Goal: Transaction & Acquisition: Book appointment/travel/reservation

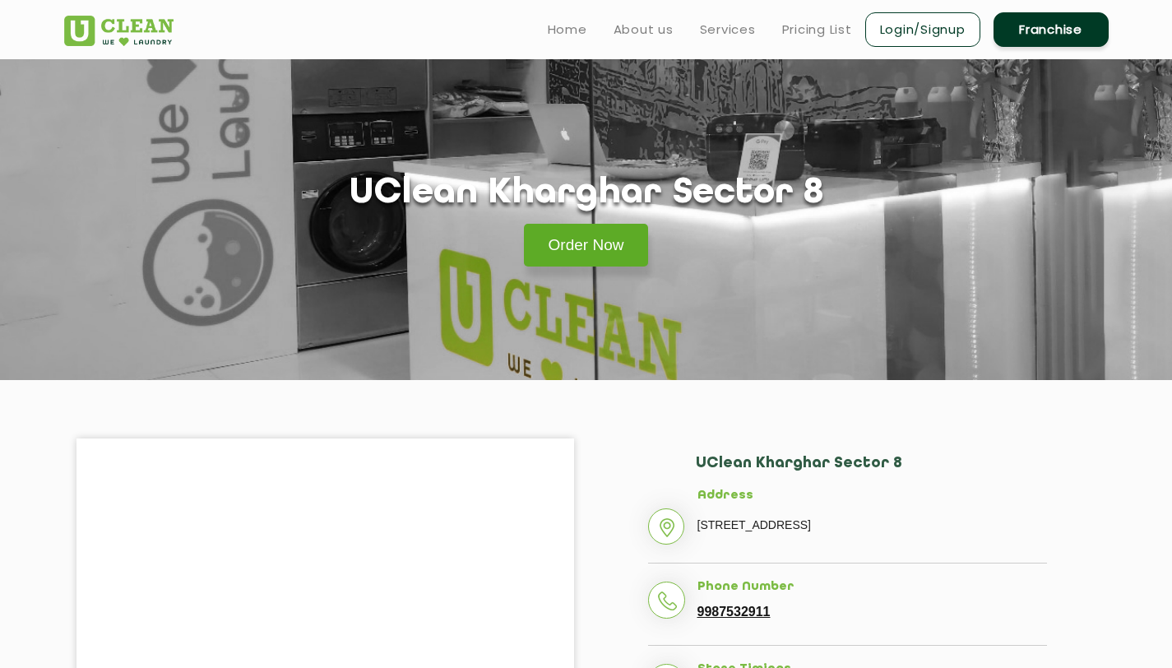
click at [610, 250] on link "Order Now" at bounding box center [586, 245] width 125 height 43
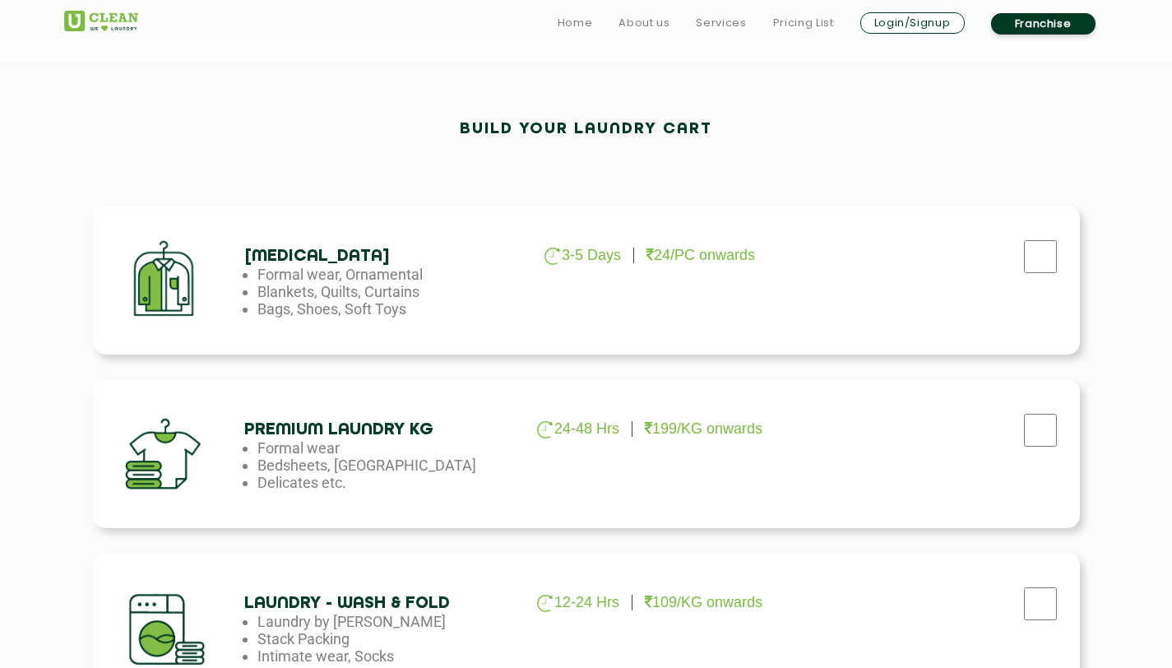
scroll to position [439, 0]
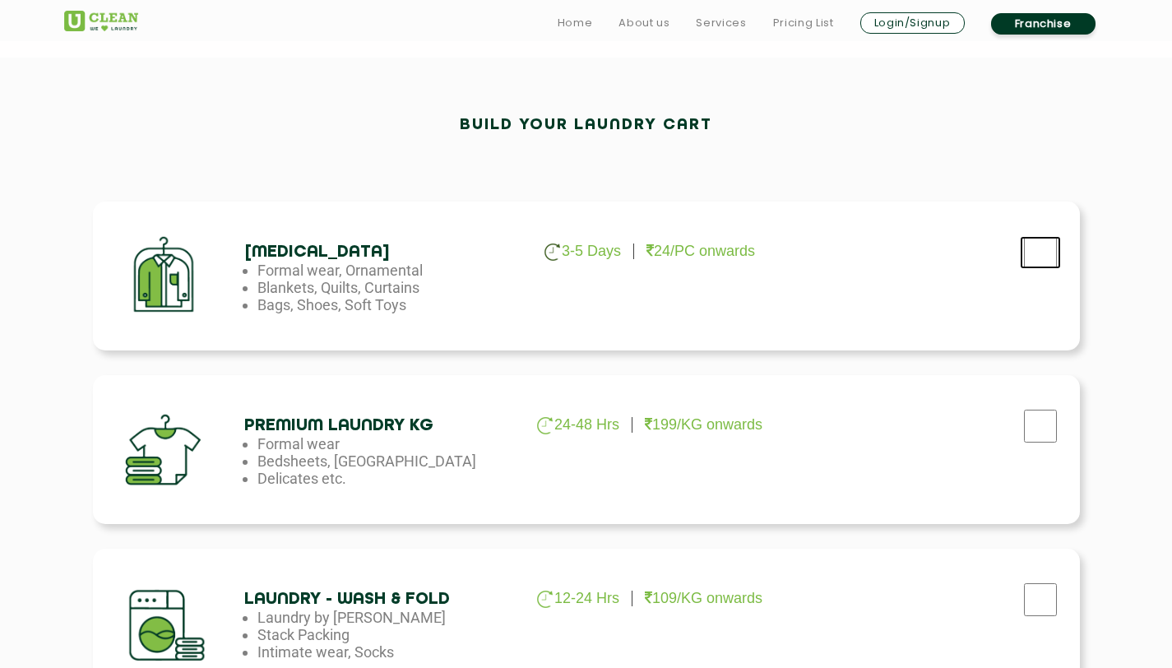
click at [1048, 256] on input "checkbox" at bounding box center [1040, 252] width 41 height 33
checkbox input "true"
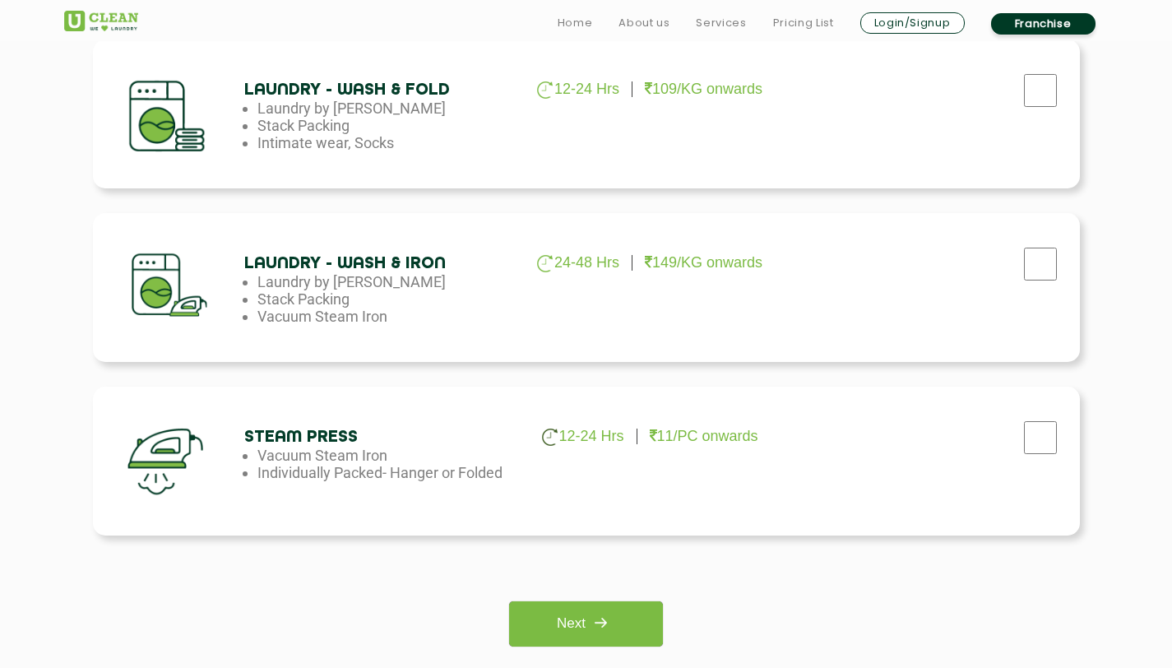
scroll to position [954, 0]
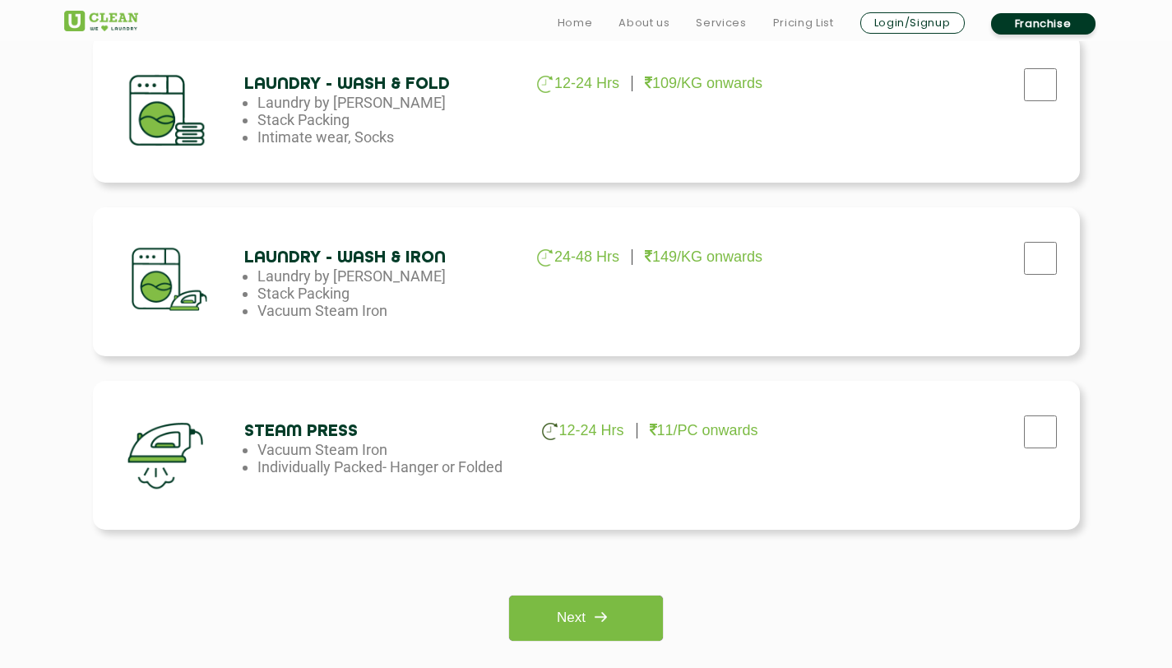
checkbox input "true"
click at [623, 615] on link "Next" at bounding box center [586, 617] width 154 height 45
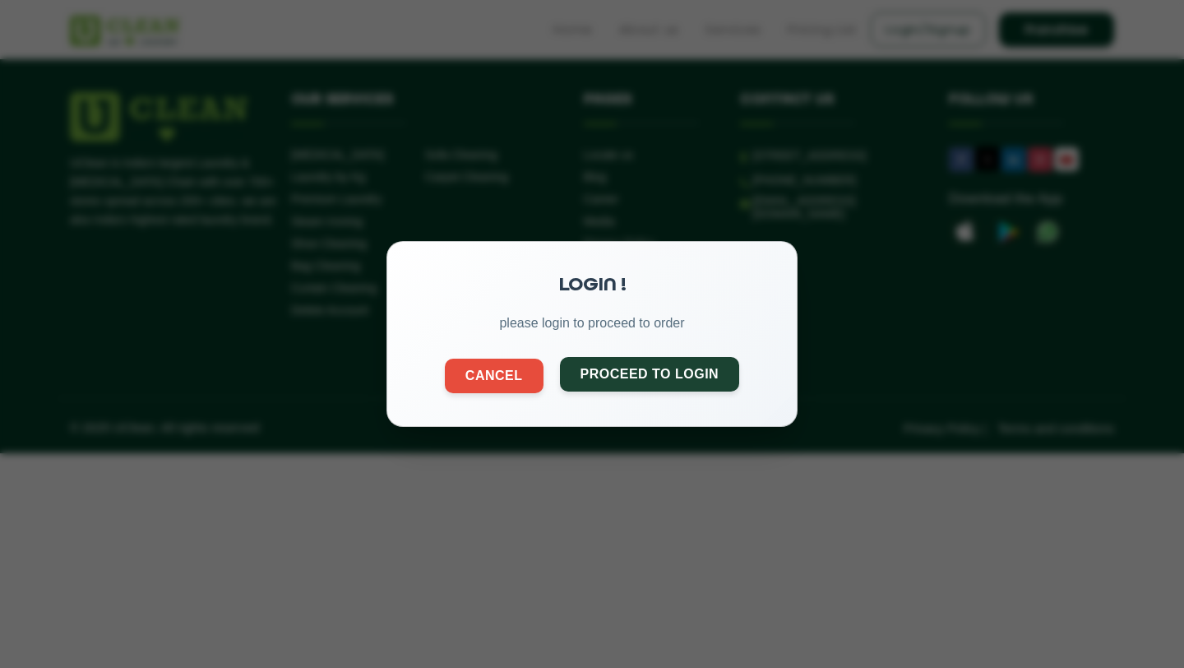
click at [603, 381] on button "Proceed to Login" at bounding box center [650, 374] width 180 height 35
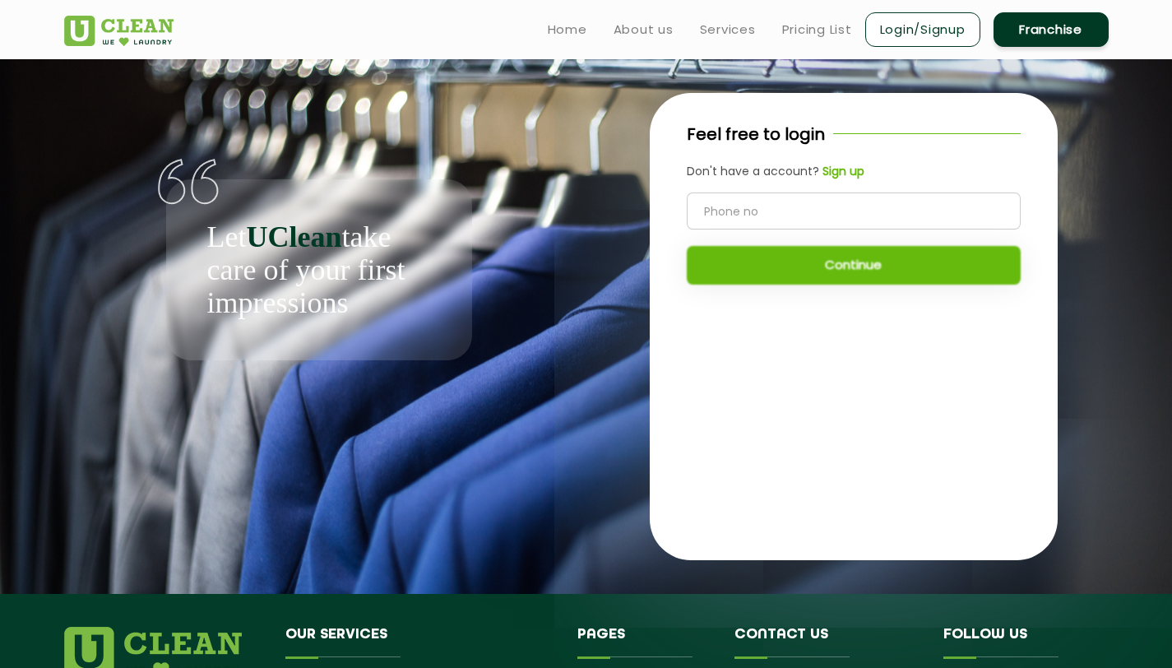
click at [752, 197] on input "tel" at bounding box center [854, 210] width 334 height 37
type input "8429625543"
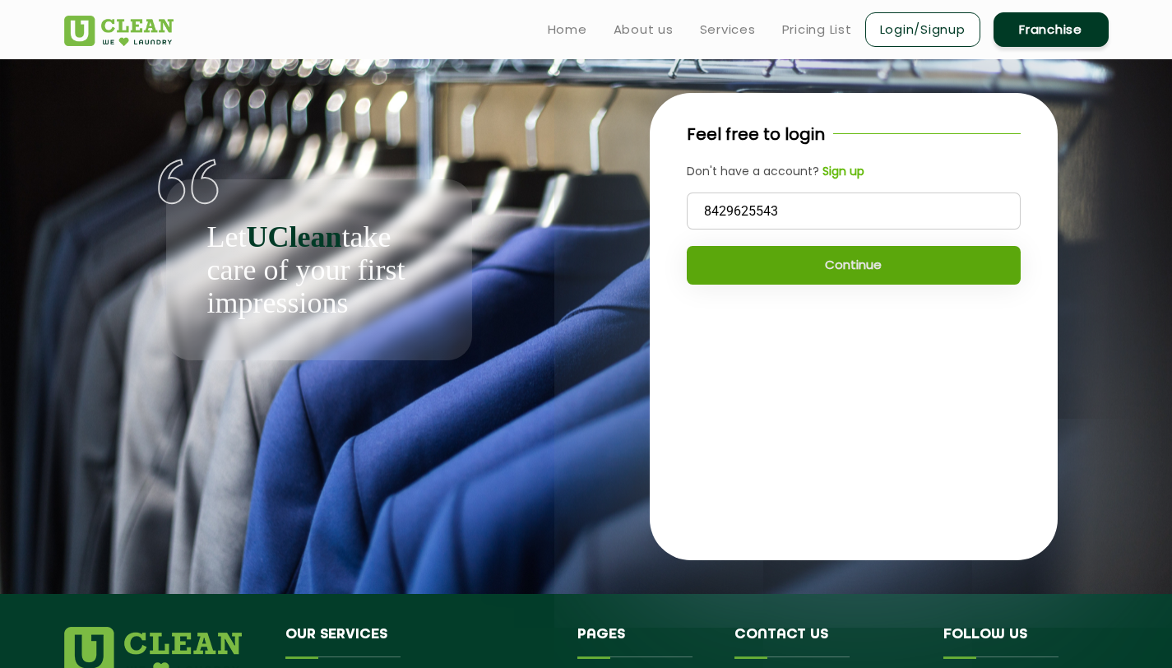
click at [780, 276] on button "Continue" at bounding box center [854, 265] width 334 height 39
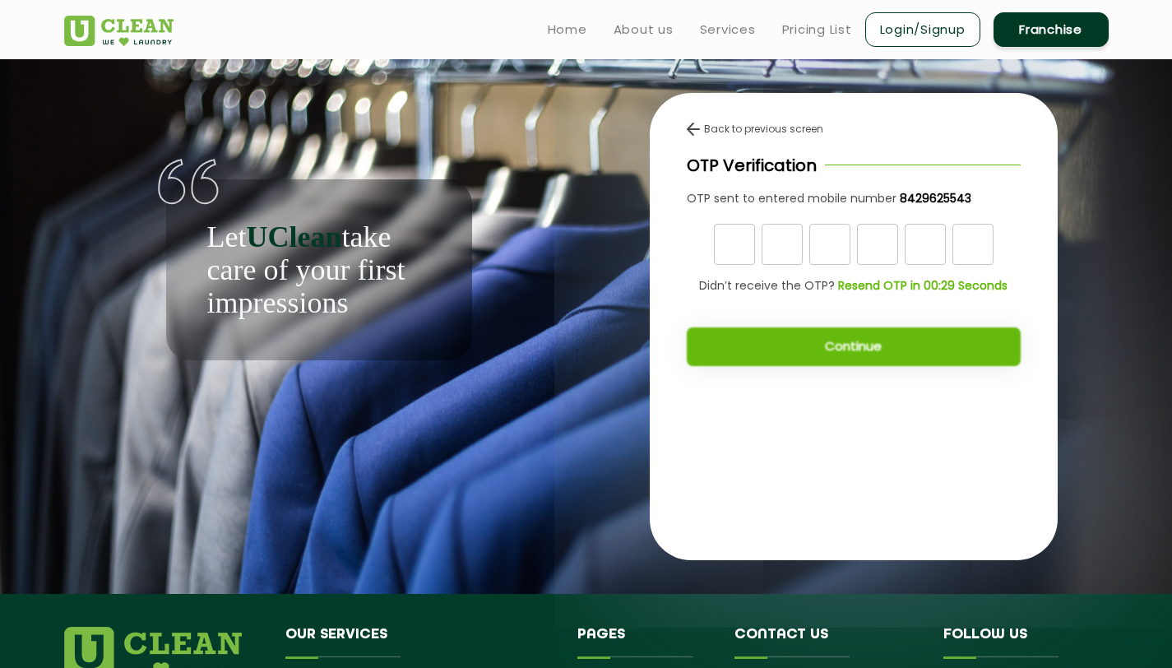
click at [720, 497] on div "Back to previous screen OTP Verification OTP sent to entered mobile number 8429…" at bounding box center [854, 326] width 408 height 467
click at [738, 251] on input "text" at bounding box center [734, 244] width 41 height 41
type input "6"
type input "9"
type input "1"
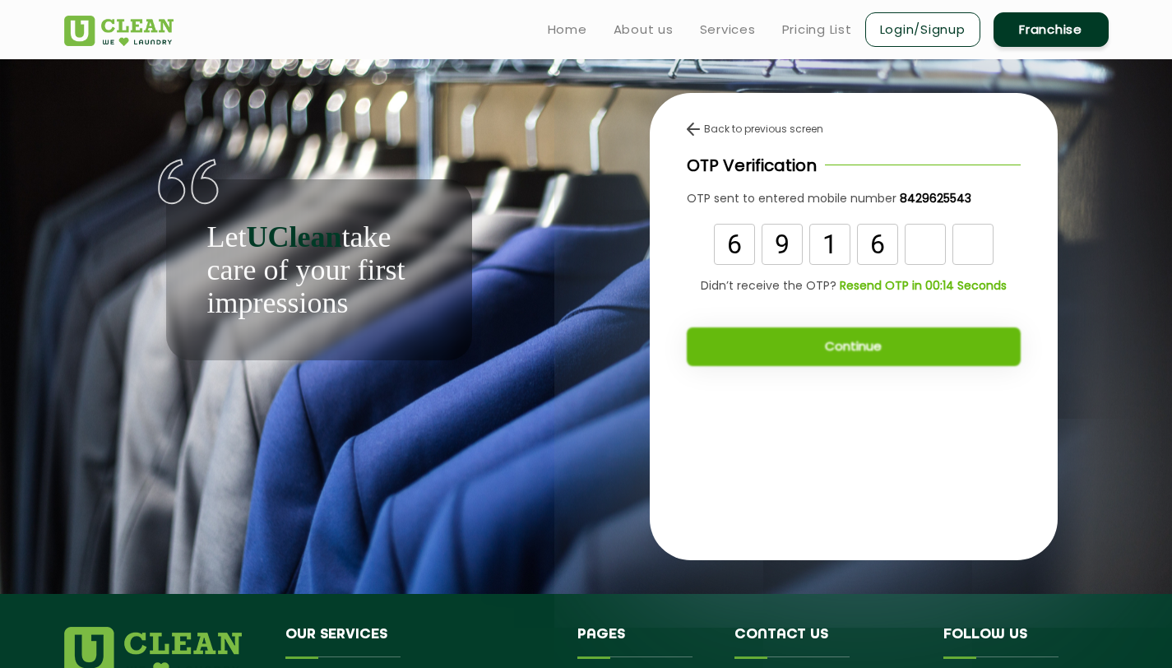
type input "6"
type input "8"
click at [829, 350] on button "Continue" at bounding box center [854, 346] width 334 height 39
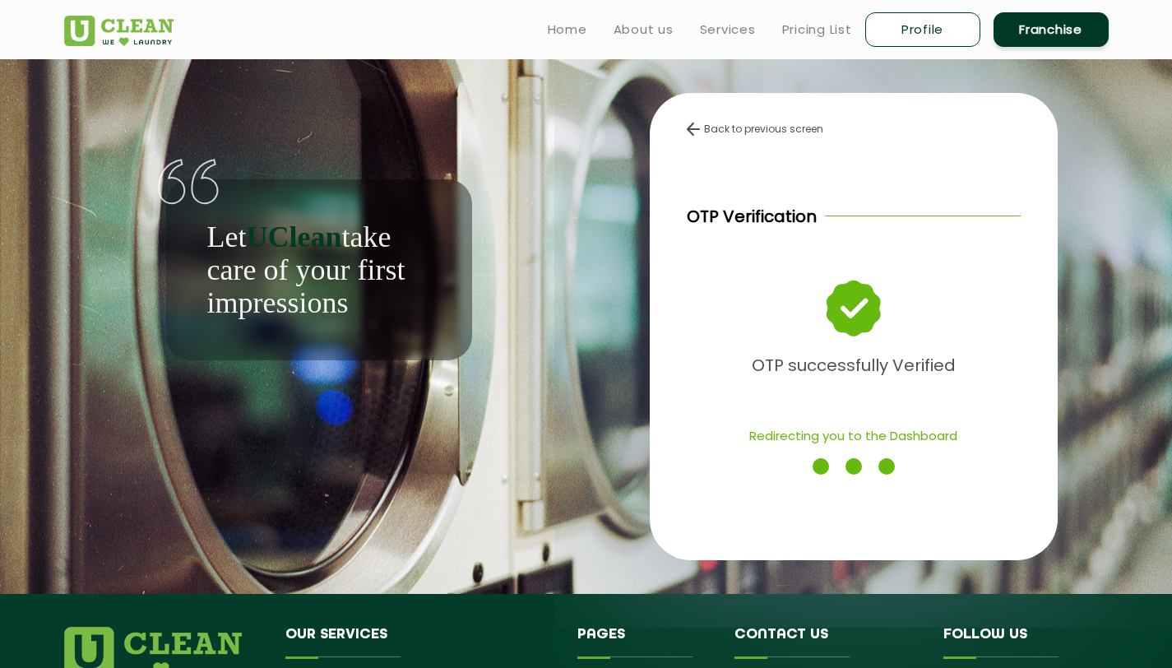
click at [820, 339] on div "OTP successfully Verified" at bounding box center [854, 329] width 334 height 102
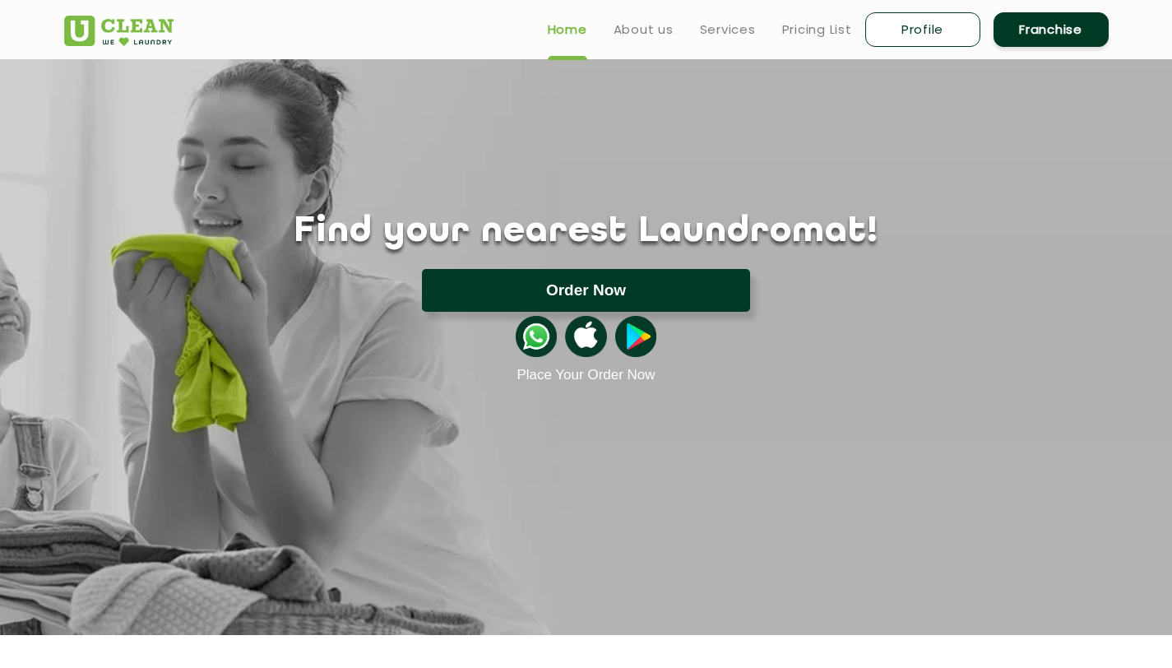
click at [560, 285] on button "Order Now" at bounding box center [586, 290] width 328 height 43
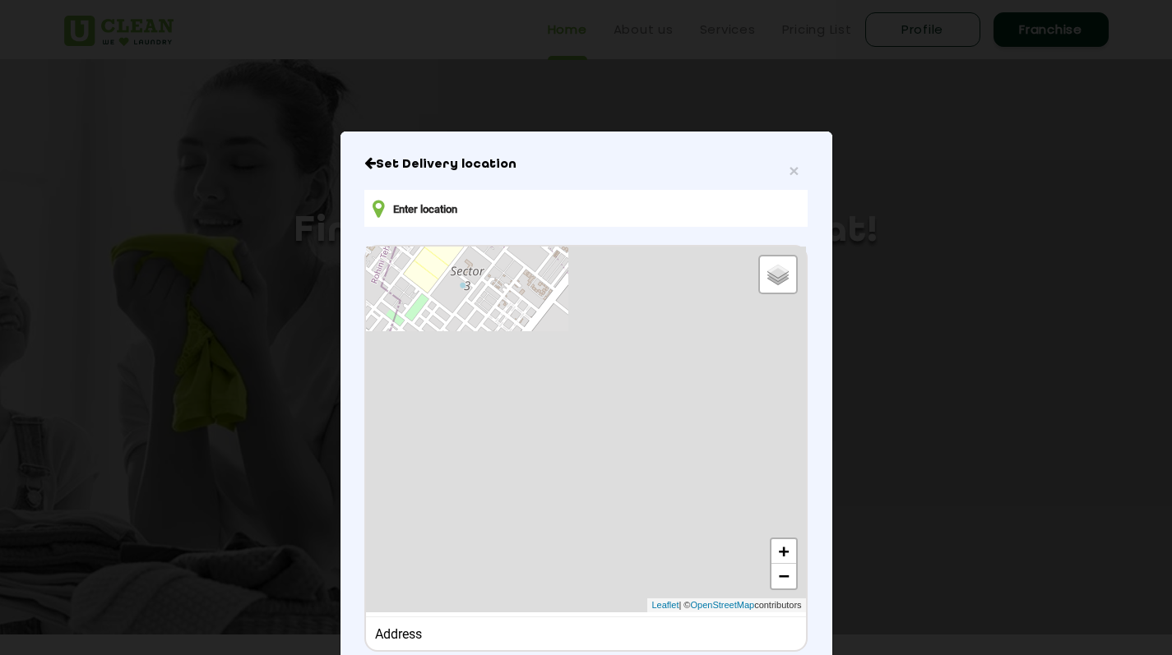
scroll to position [107, 0]
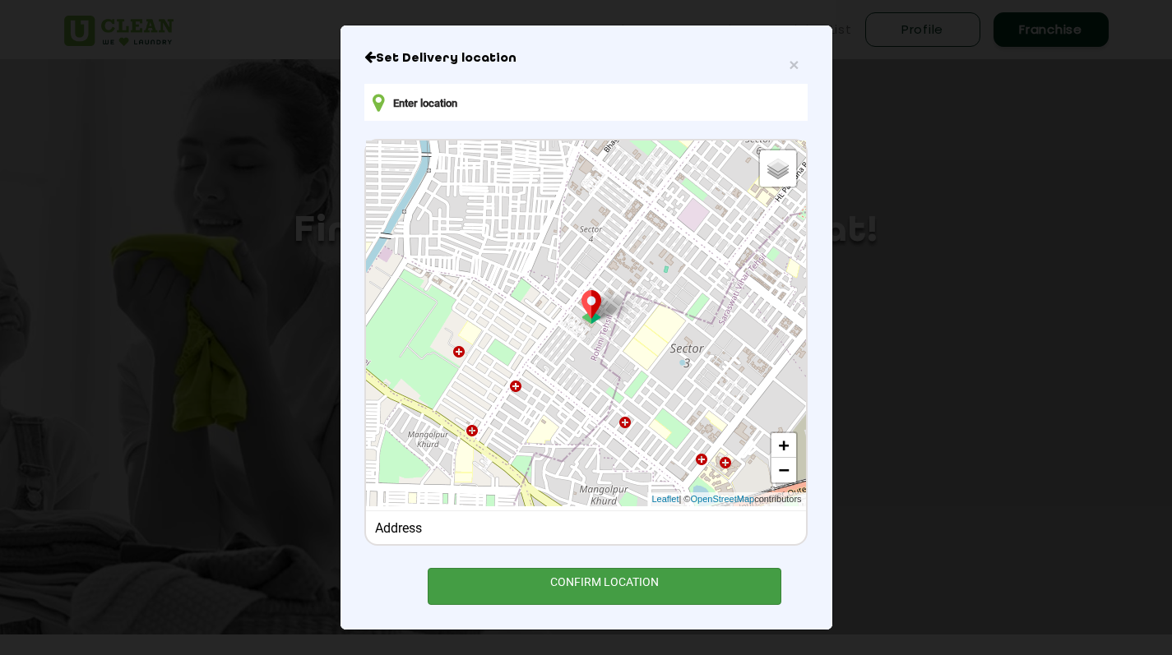
click at [562, 579] on div "CONFIRM LOCATION" at bounding box center [605, 586] width 354 height 37
type input "[STREET_ADDRESS]"
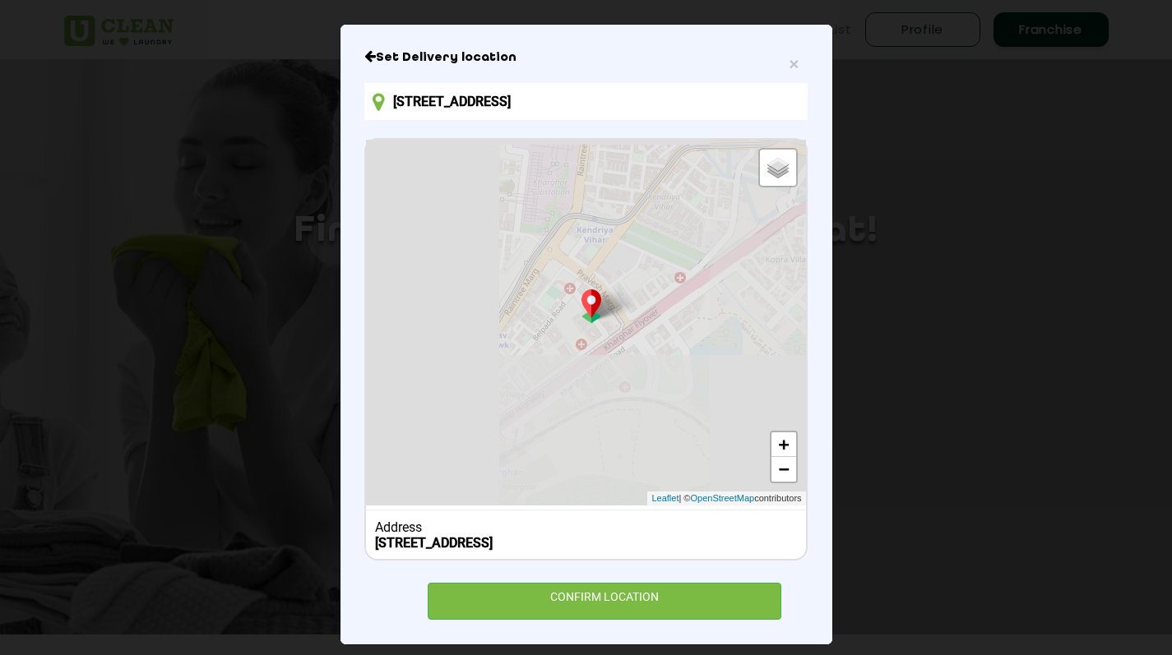
click at [492, 543] on b "[STREET_ADDRESS]" at bounding box center [434, 543] width 118 height 16
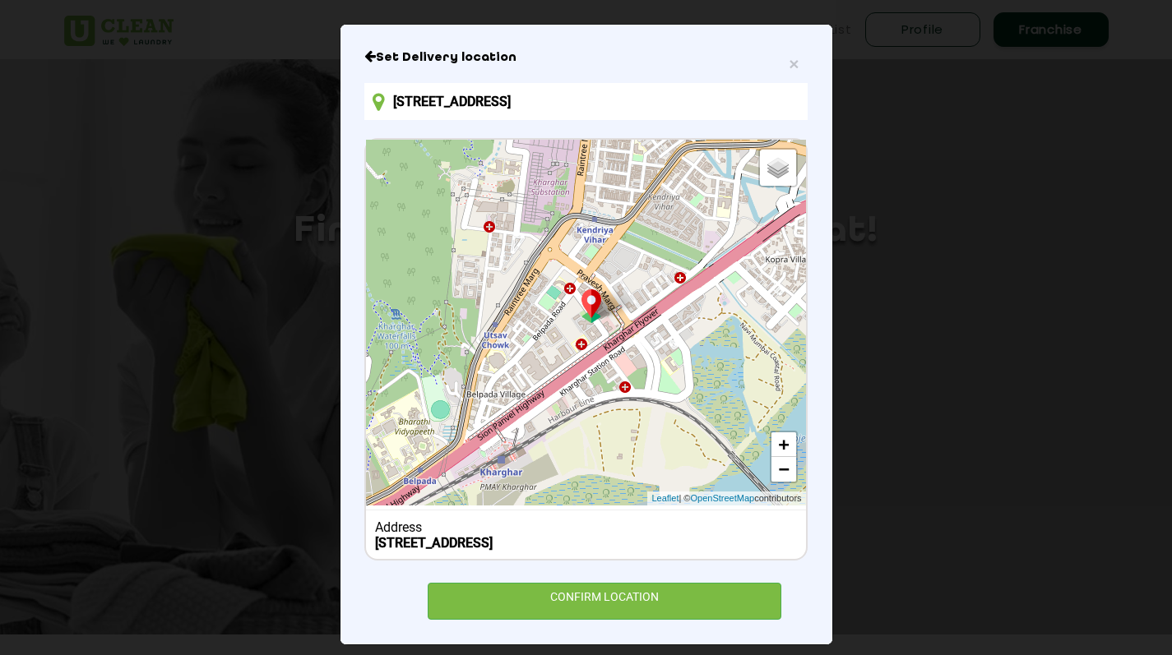
click at [492, 543] on b "[STREET_ADDRESS]" at bounding box center [434, 543] width 118 height 16
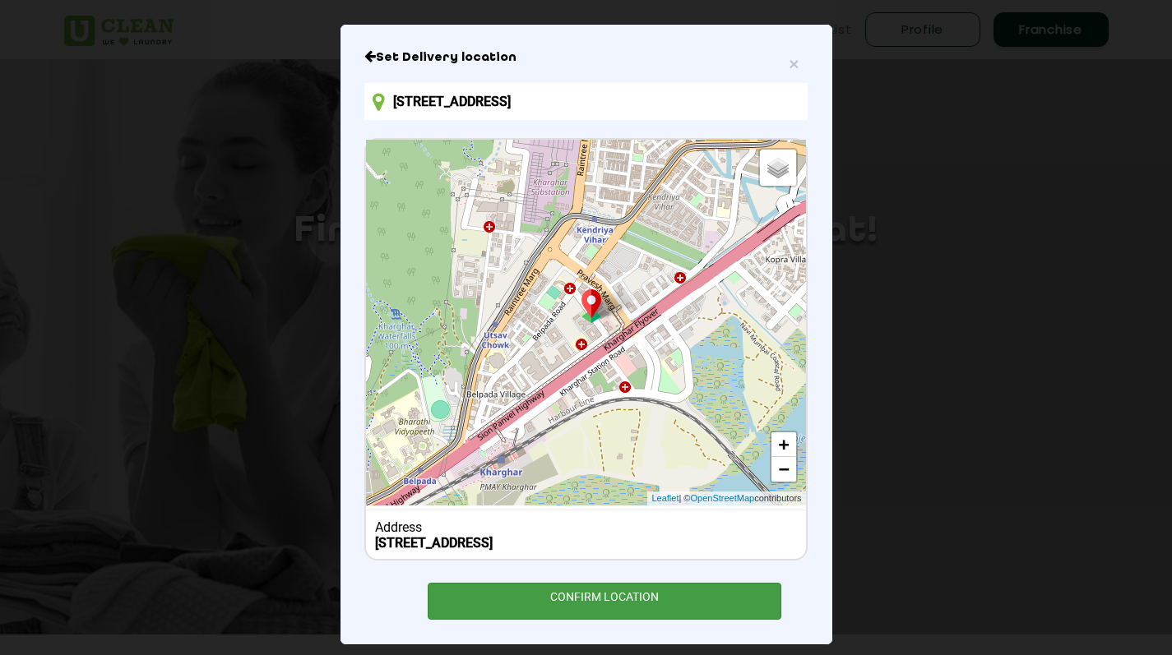
click at [622, 617] on div "CONFIRM LOCATION" at bounding box center [605, 601] width 354 height 37
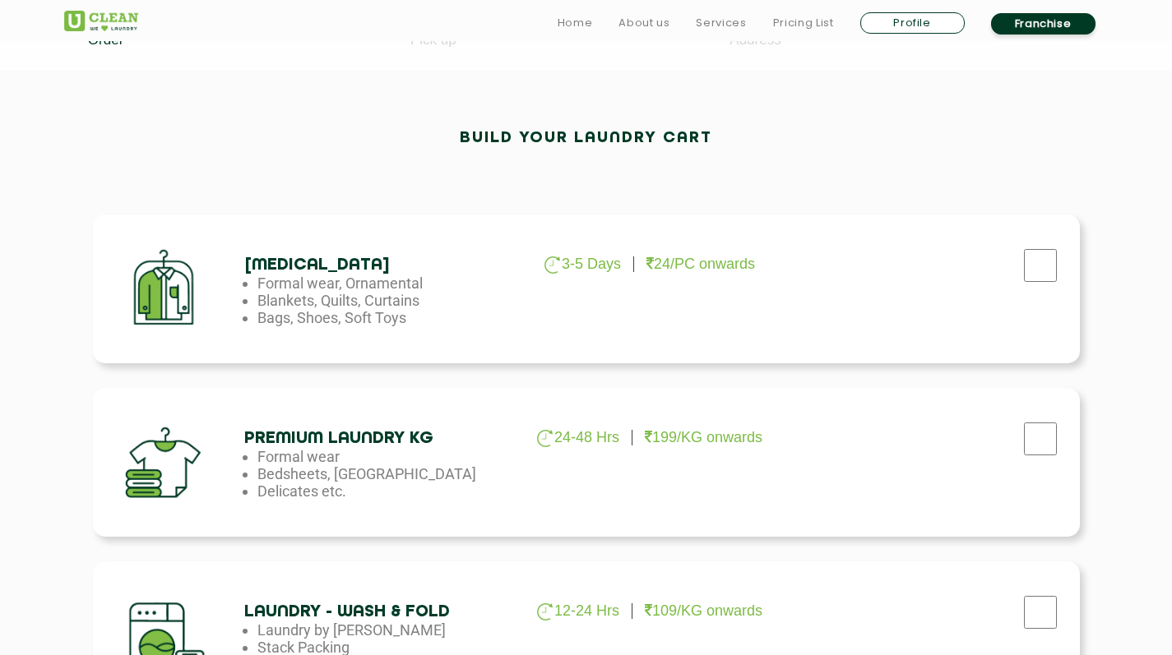
scroll to position [427, 0]
click at [1041, 262] on input "checkbox" at bounding box center [1040, 264] width 41 height 33
checkbox input "true"
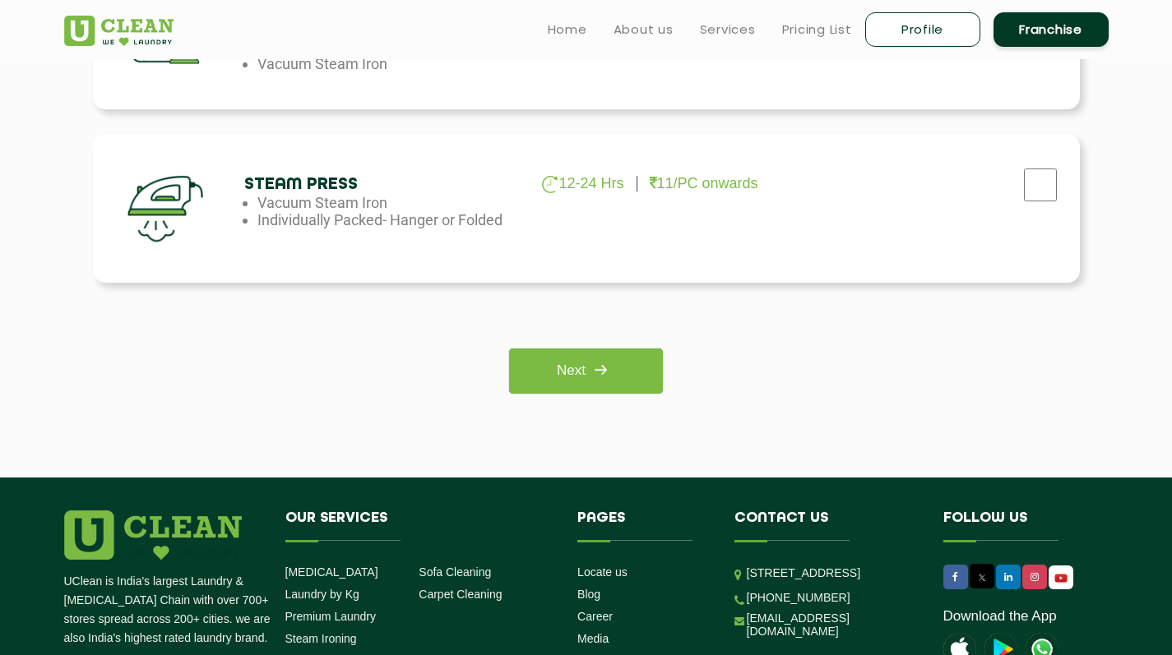
scroll to position [1183, 0]
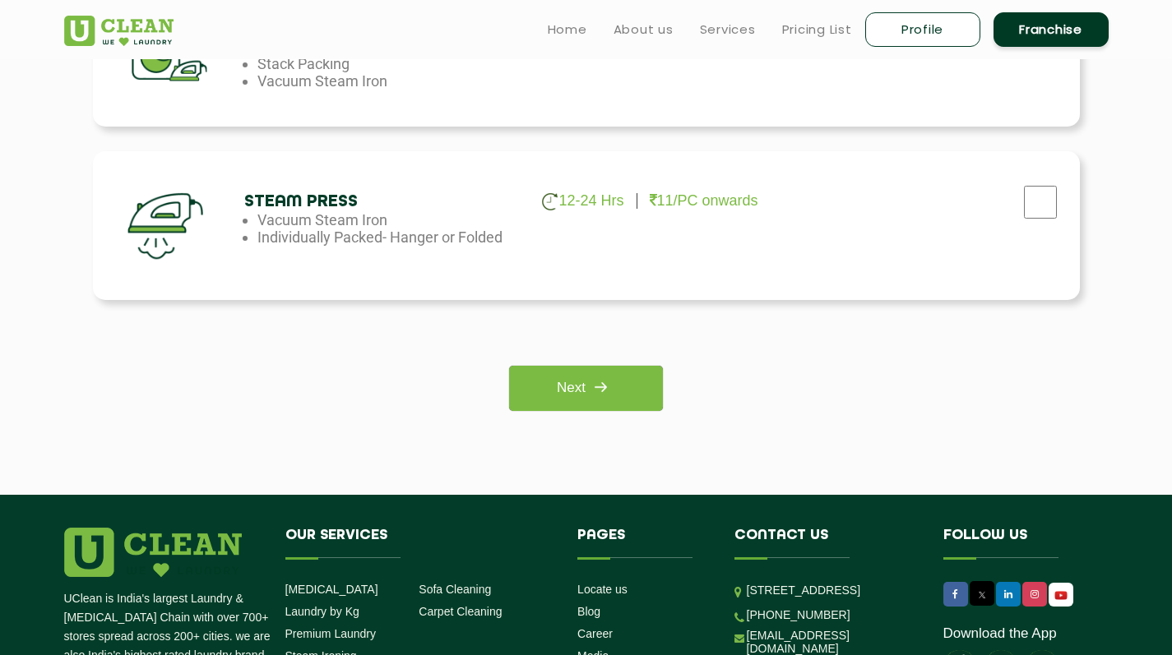
checkbox input "true"
click at [605, 377] on img at bounding box center [600, 387] width 30 height 30
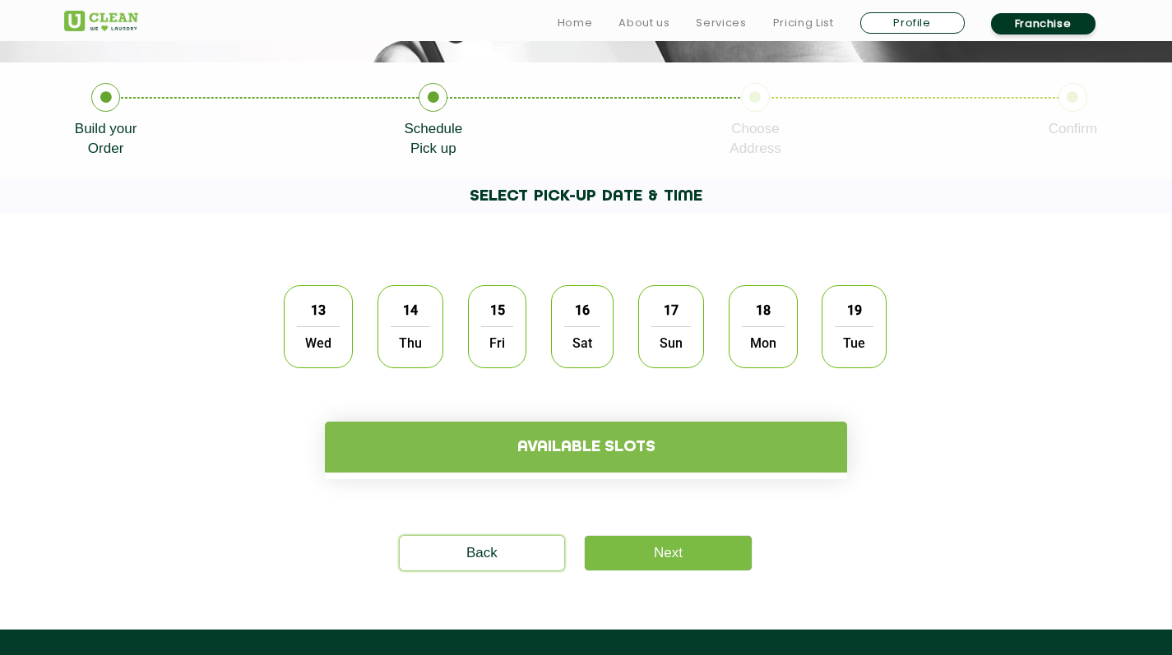
scroll to position [321, 0]
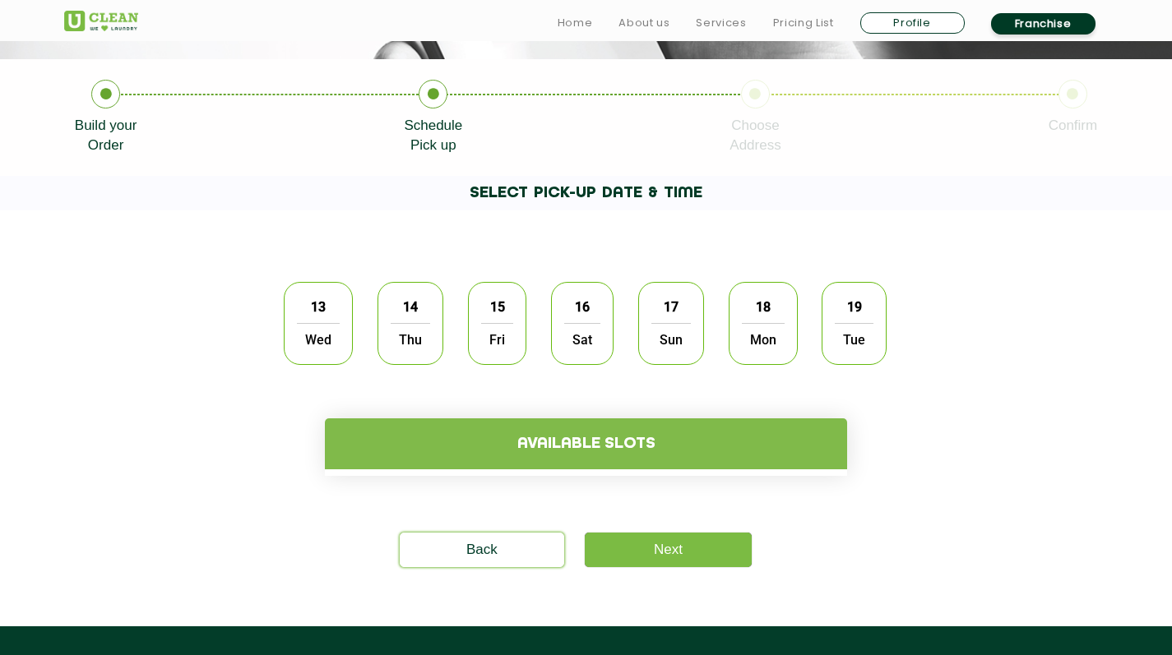
click at [337, 326] on span "Wed" at bounding box center [318, 339] width 43 height 33
click at [574, 446] on h4 "Available slots" at bounding box center [586, 443] width 522 height 51
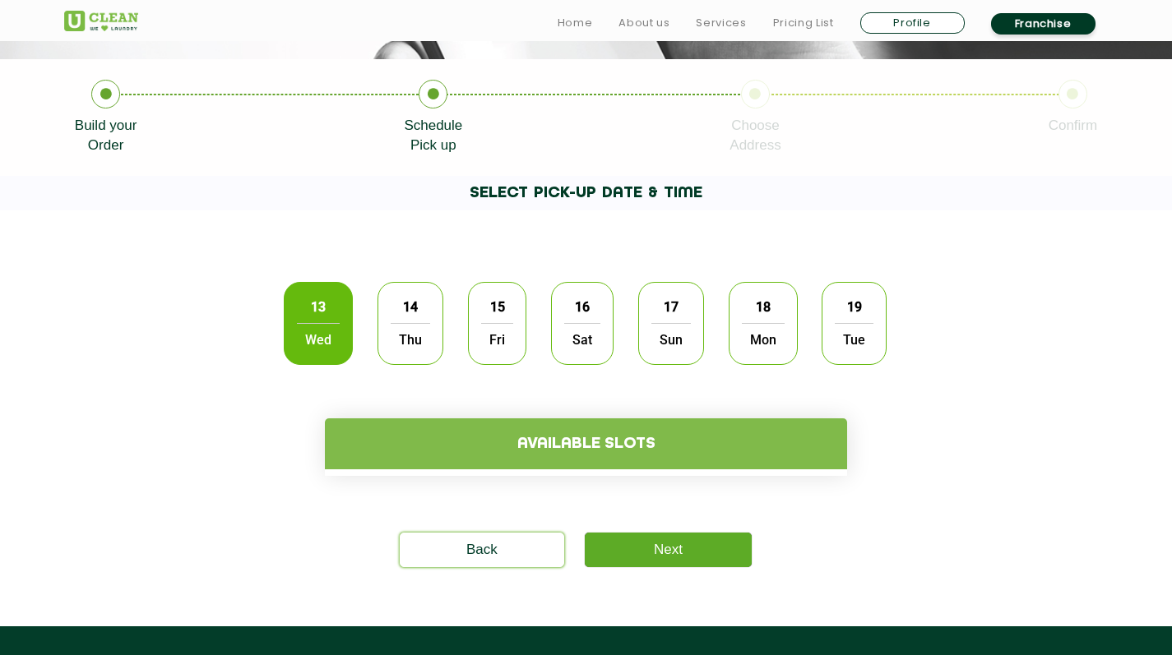
click at [645, 561] on link "Next" at bounding box center [668, 550] width 167 height 35
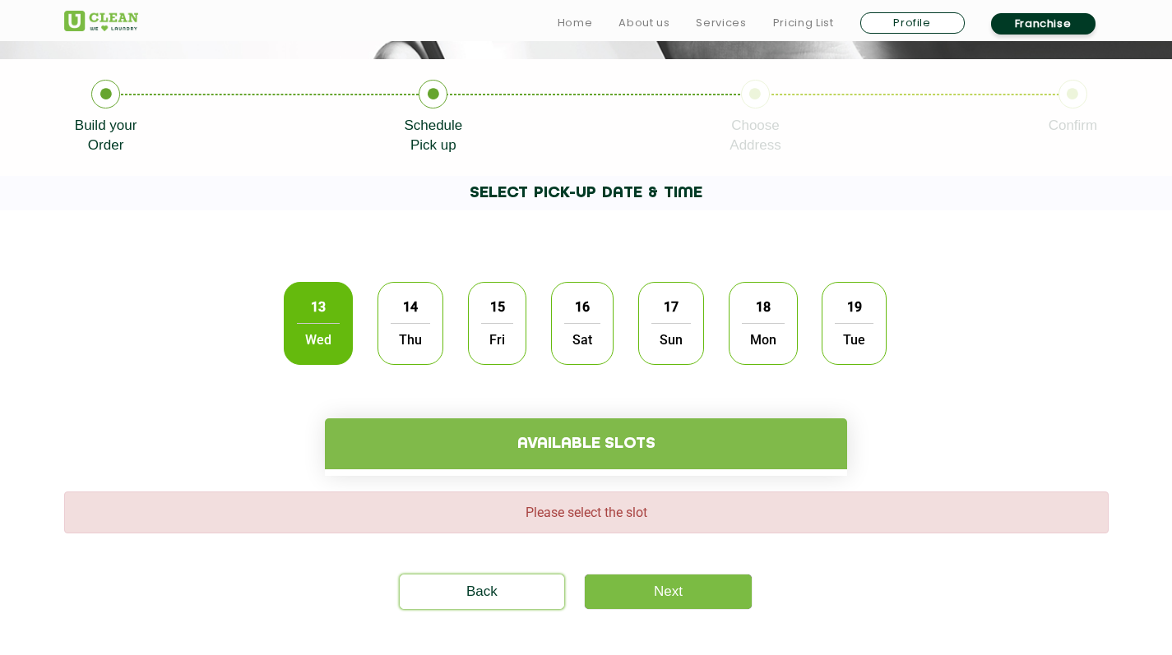
click at [562, 459] on h4 "Available slots" at bounding box center [586, 443] width 522 height 51
click at [562, 450] on h4 "Available slots" at bounding box center [586, 443] width 522 height 51
click at [567, 455] on h4 "Available slots" at bounding box center [586, 443] width 522 height 51
click at [555, 515] on span "Please select the slot" at bounding box center [586, 513] width 122 height 16
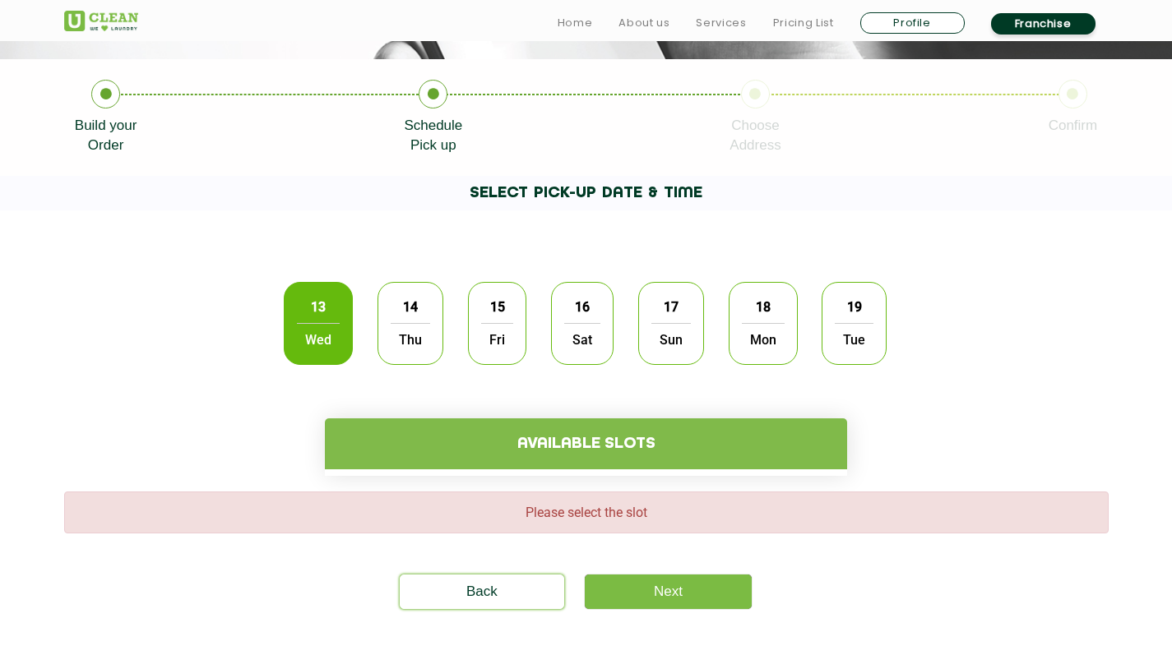
click at [410, 326] on span "Thu" at bounding box center [410, 339] width 39 height 33
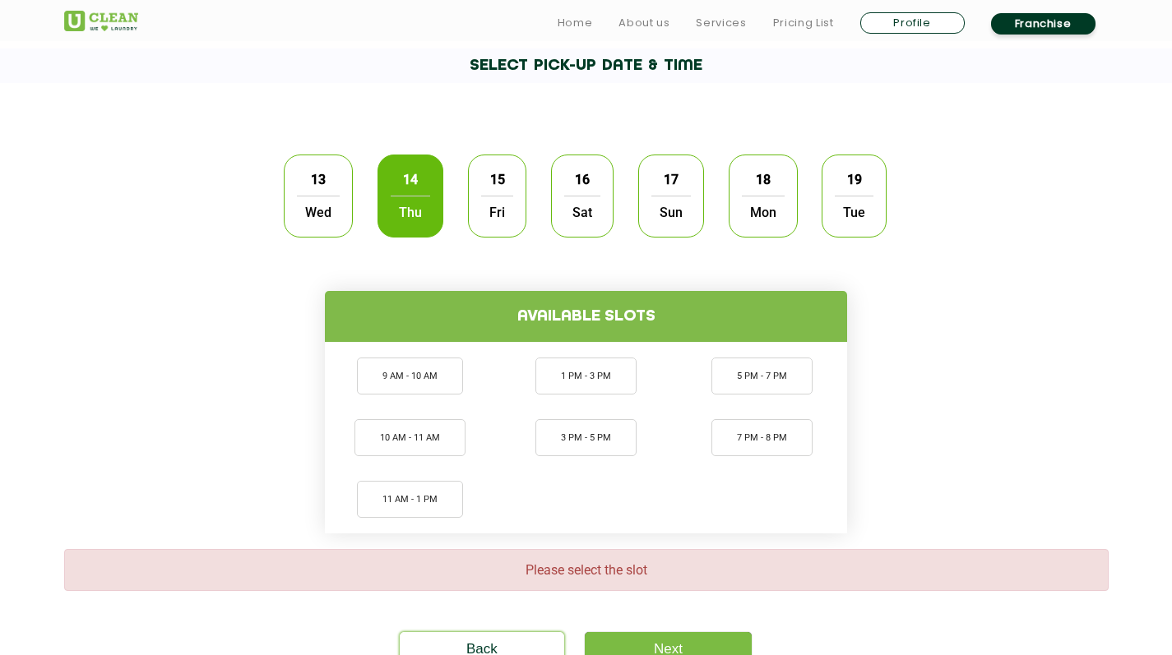
scroll to position [451, 0]
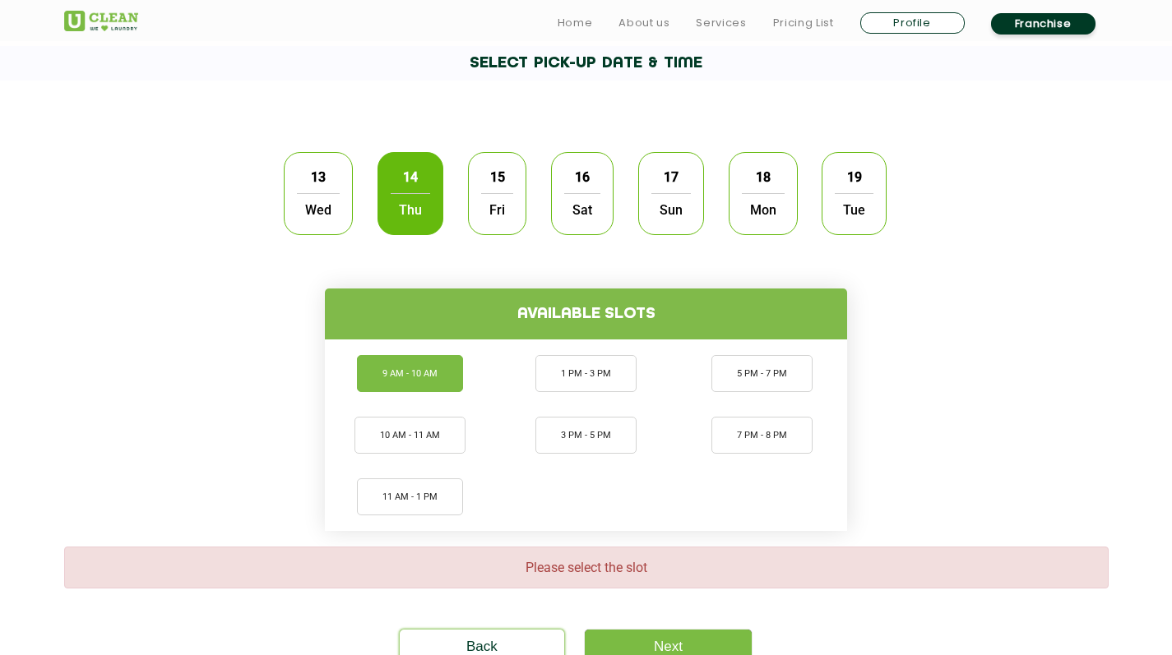
click at [428, 379] on li "9 AM - 10 AM" at bounding box center [410, 373] width 106 height 37
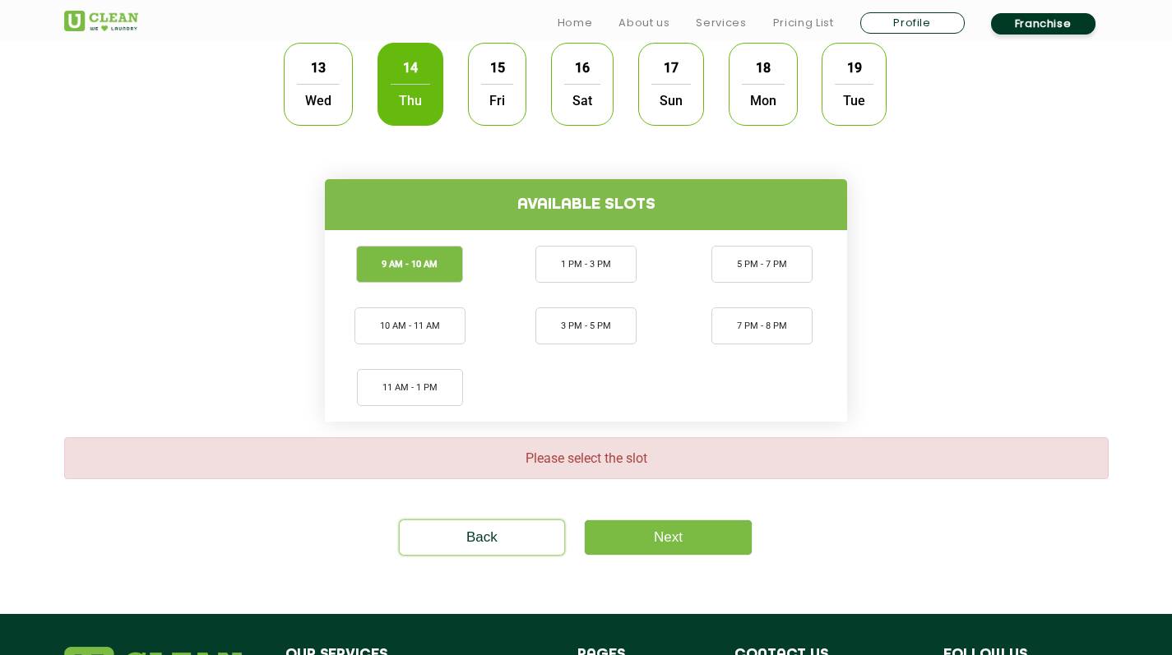
scroll to position [566, 0]
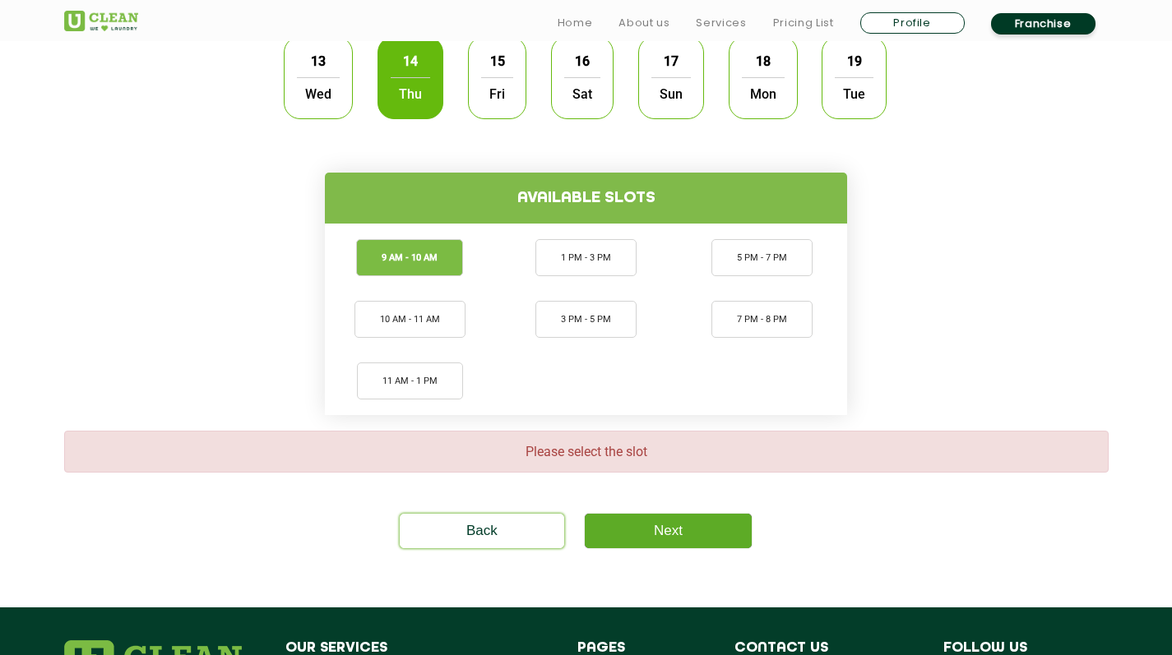
click at [635, 536] on link "Next" at bounding box center [668, 531] width 167 height 35
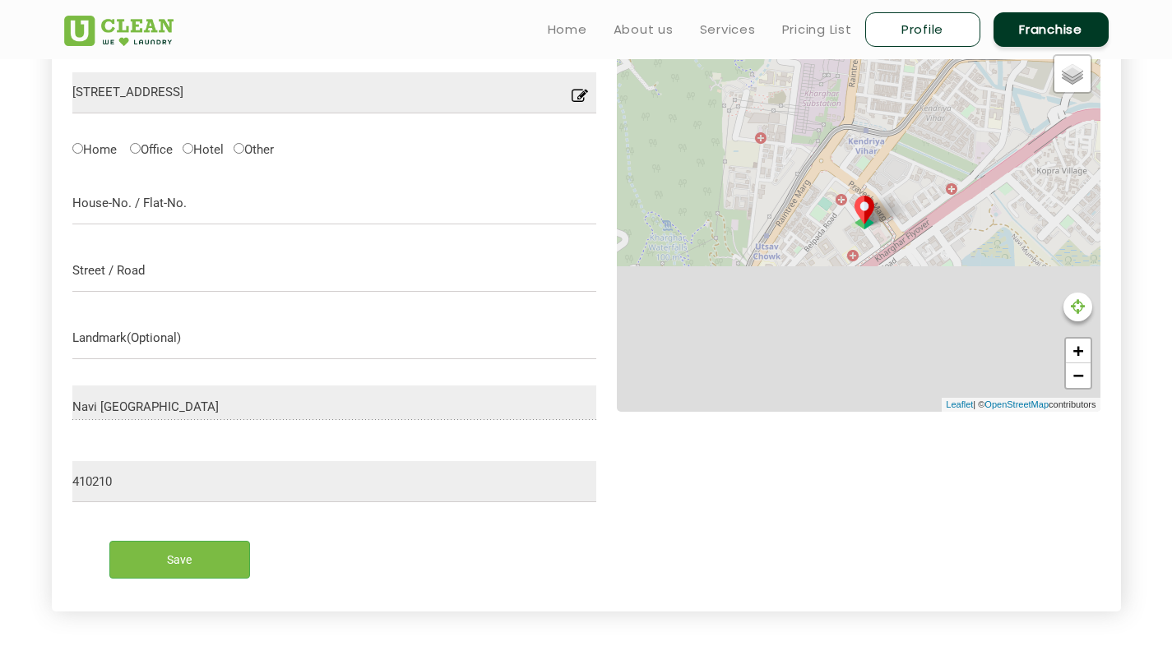
scroll to position [521, 0]
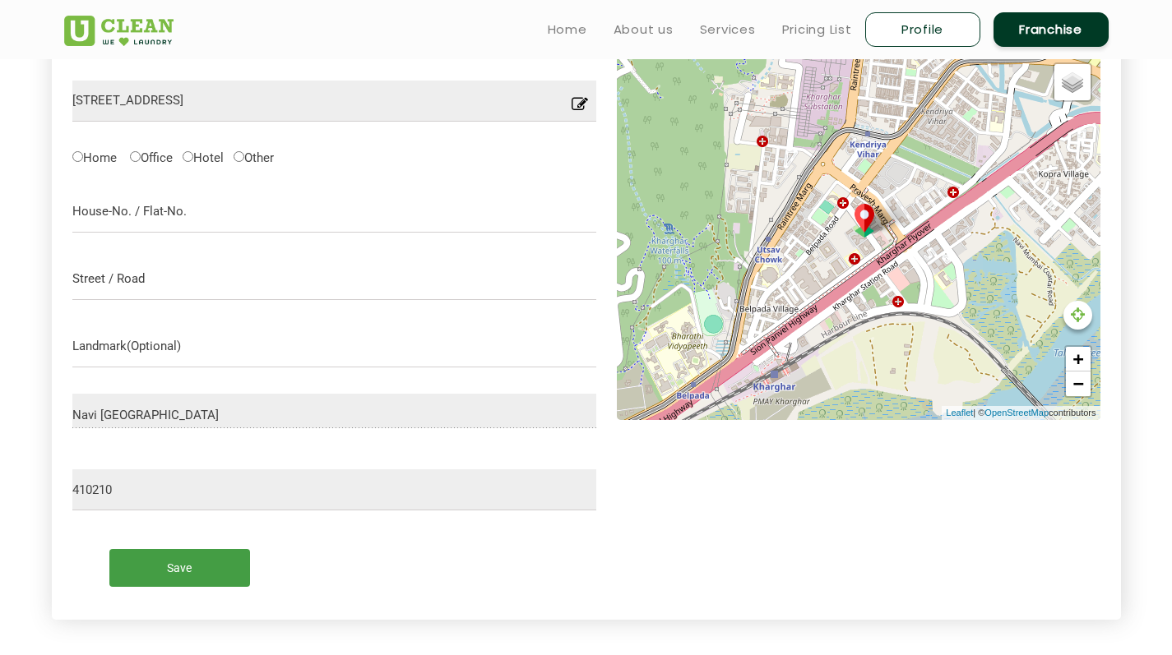
click at [187, 563] on input "Save" at bounding box center [179, 567] width 141 height 37
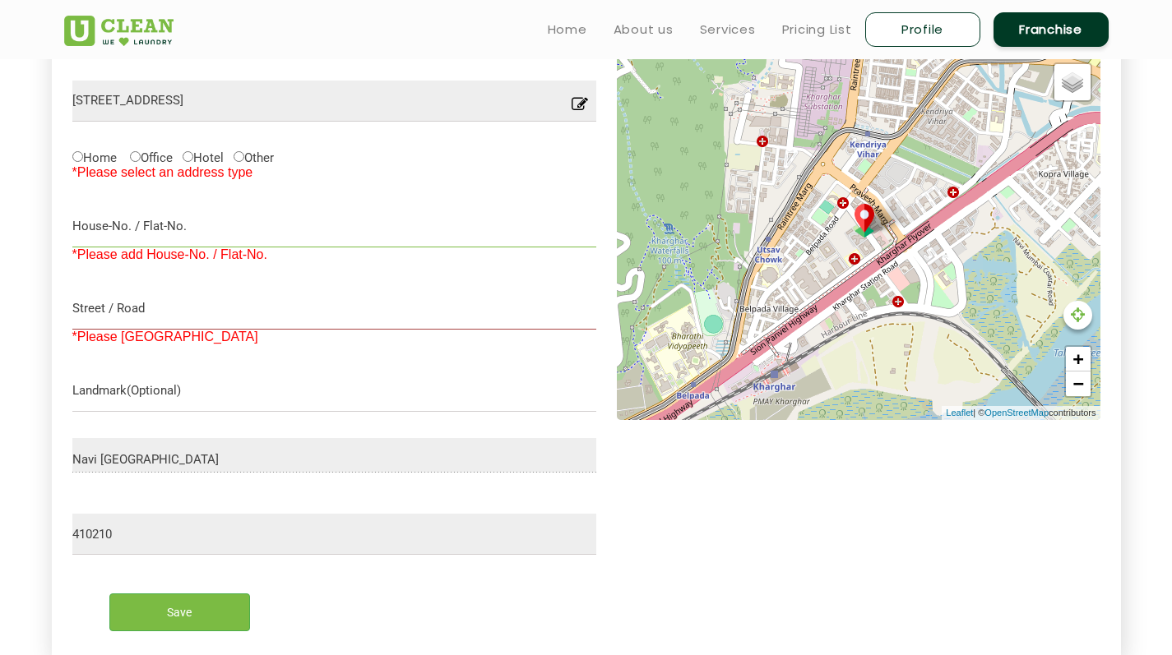
click at [182, 230] on input "text" at bounding box center [334, 226] width 525 height 41
type input "b1001"
click at [153, 307] on input "text" at bounding box center [334, 309] width 525 height 41
type input "NIFT GIRLS HOSTEL SECTOR 4 KHARGAR"
click at [233, 598] on input "Save" at bounding box center [179, 612] width 141 height 37
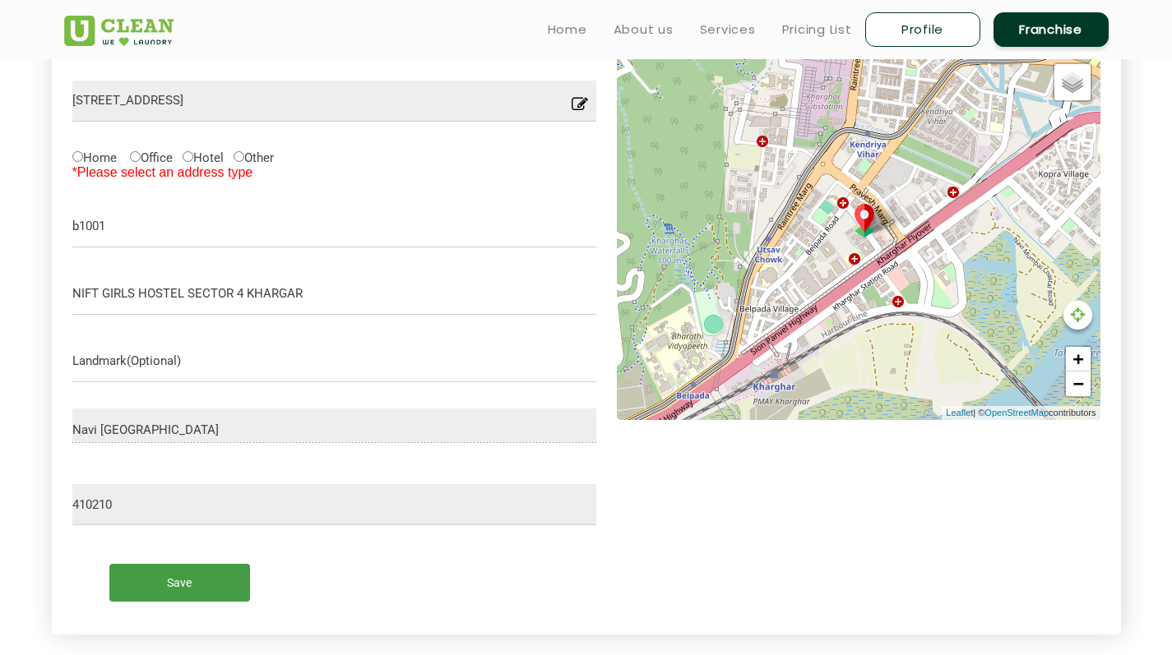
click at [224, 574] on input "Save" at bounding box center [179, 582] width 141 height 37
click at [240, 153] on input "Other" at bounding box center [239, 156] width 11 height 11
radio input "true"
click at [202, 607] on div "Save" at bounding box center [334, 576] width 549 height 76
click at [205, 596] on input "Save" at bounding box center [179, 582] width 141 height 37
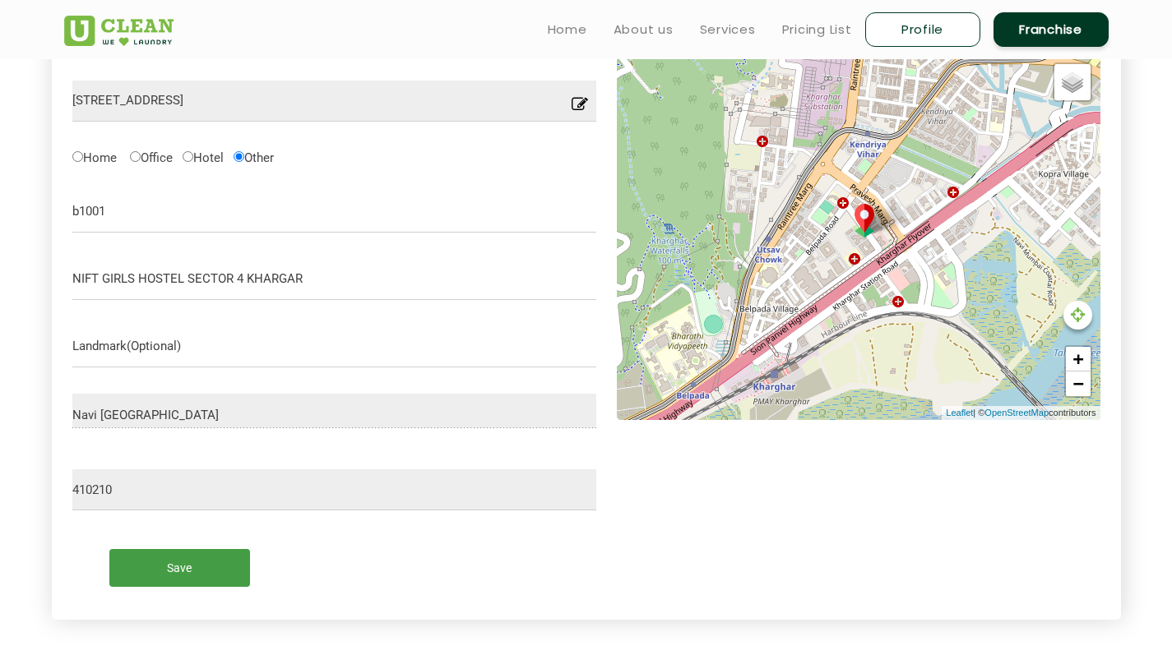
click at [209, 561] on input "Save" at bounding box center [179, 567] width 141 height 37
click at [206, 563] on input "Save" at bounding box center [179, 567] width 141 height 37
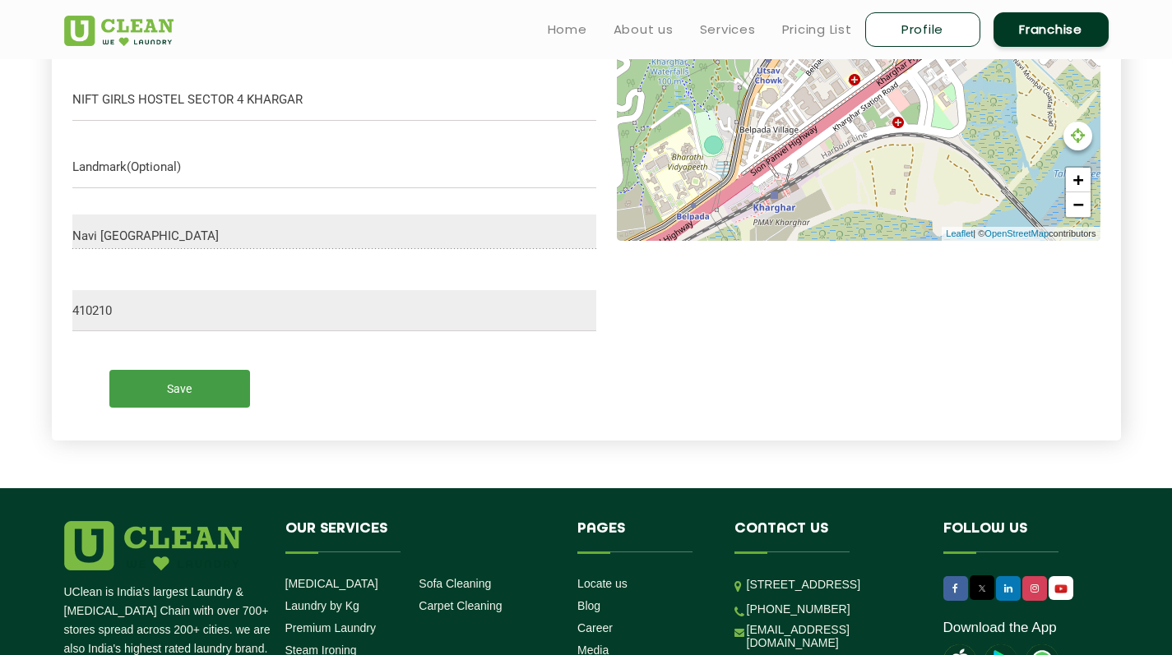
scroll to position [685, 0]
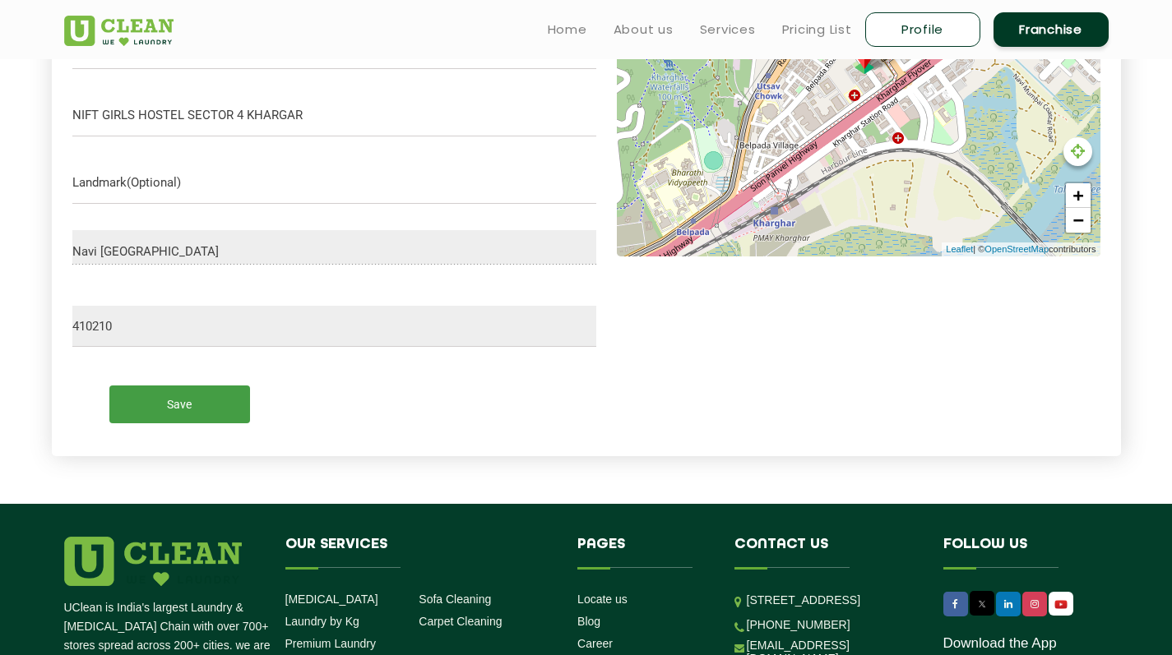
click at [215, 400] on input "Save" at bounding box center [179, 404] width 141 height 37
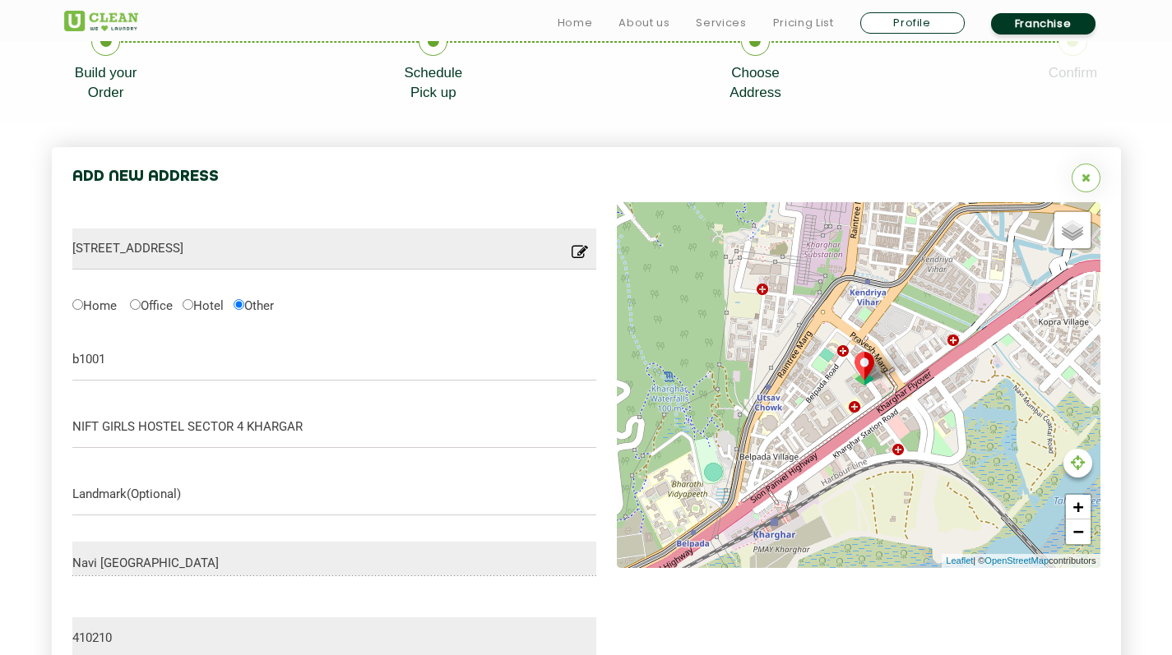
scroll to position [566, 0]
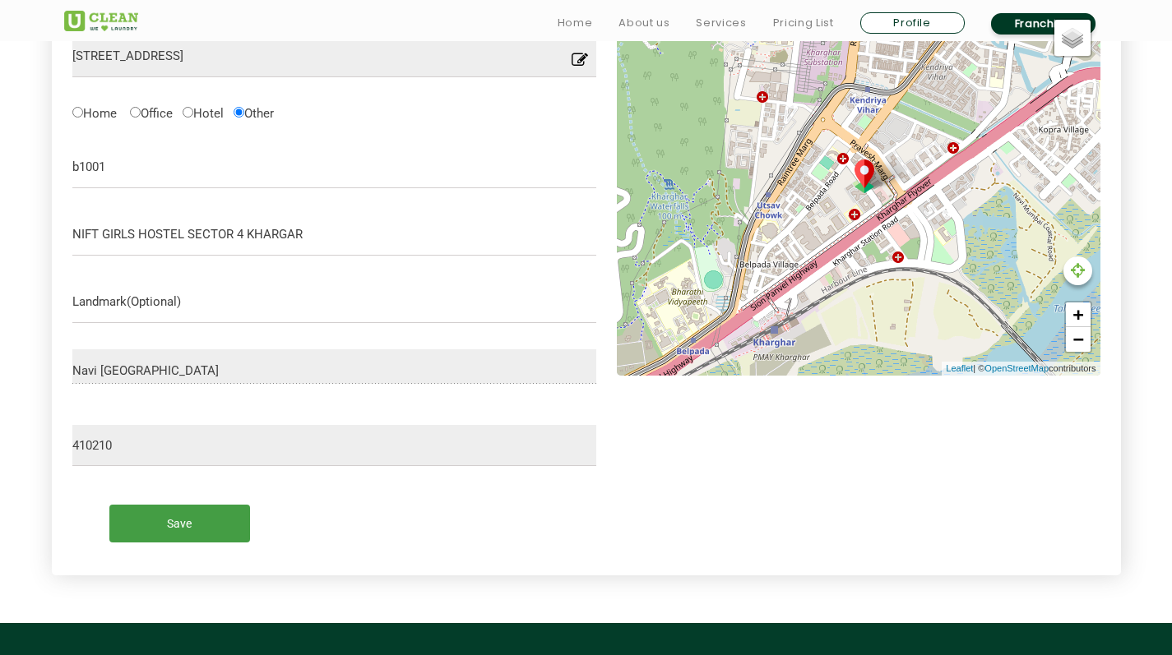
click at [214, 518] on input "Save" at bounding box center [179, 523] width 141 height 37
click at [512, 474] on form "Nift [STREET_ADDRESS] Location you have entered is not into our serviceable are…" at bounding box center [334, 282] width 525 height 545
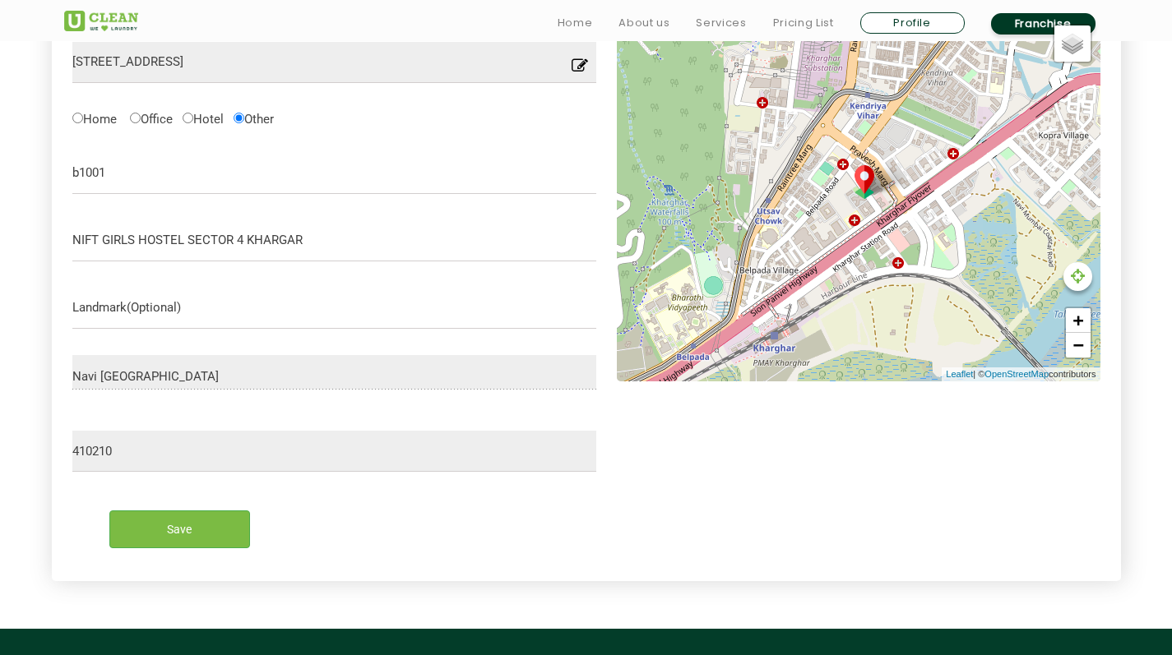
scroll to position [748, 0]
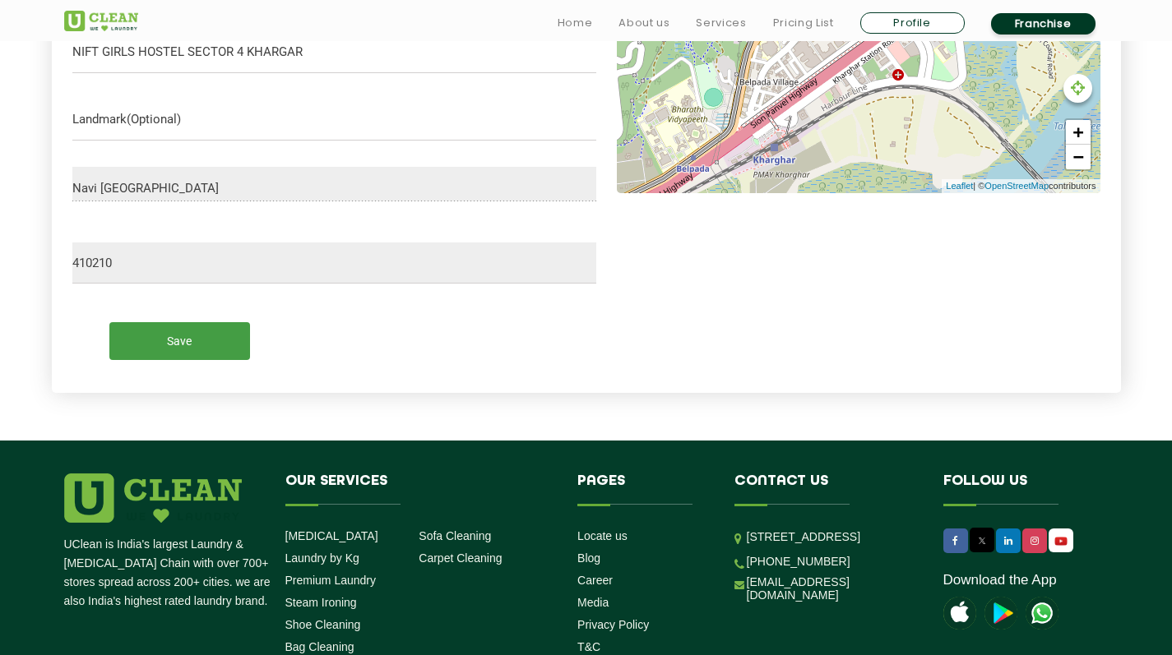
click at [167, 357] on input "Save" at bounding box center [179, 340] width 141 height 37
click at [176, 343] on input "Save" at bounding box center [179, 340] width 141 height 37
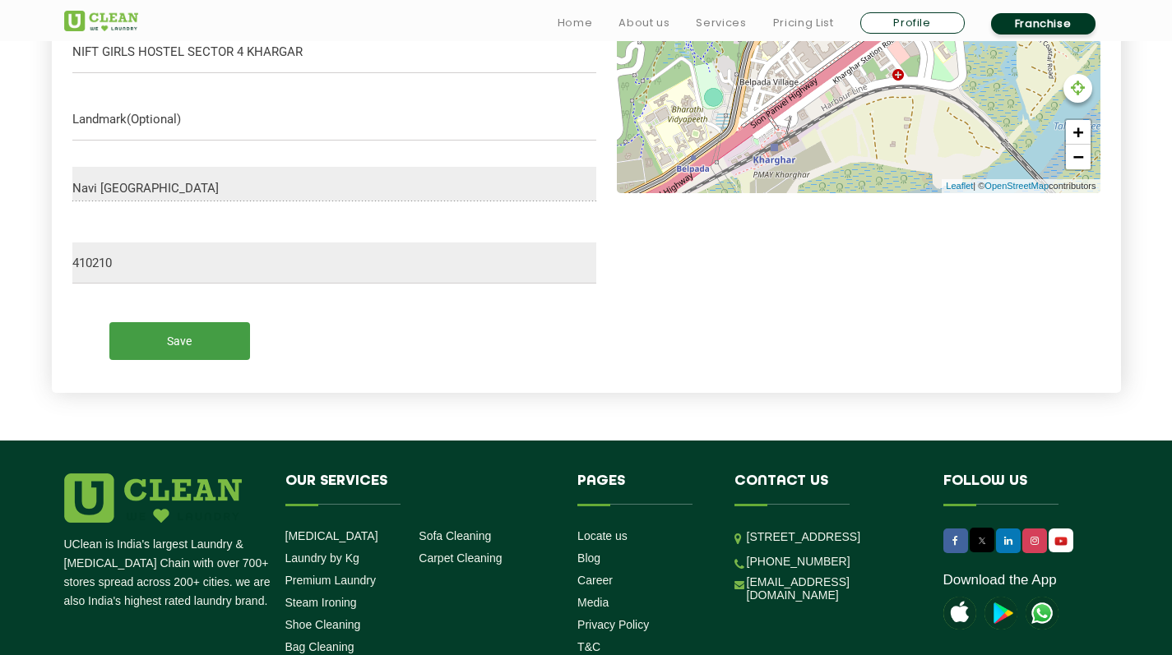
click at [176, 343] on input "Save" at bounding box center [179, 340] width 141 height 37
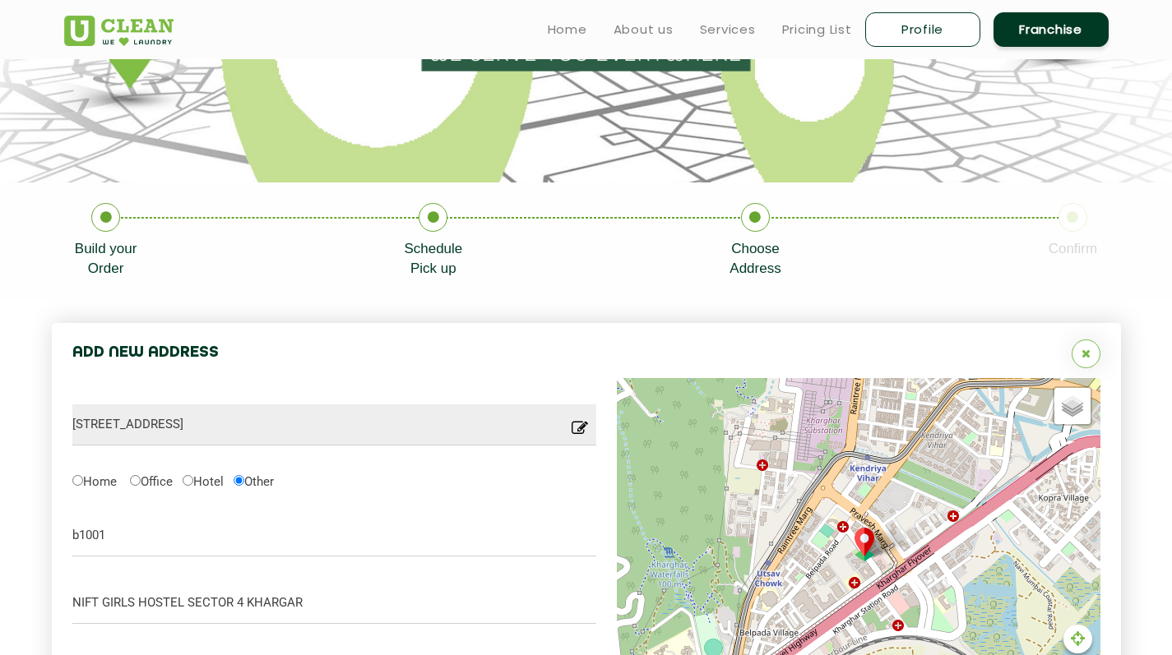
scroll to position [0, 0]
